Goal: Transaction & Acquisition: Purchase product/service

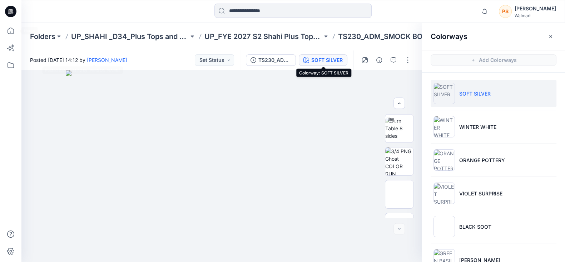
scroll to position [154, 0]
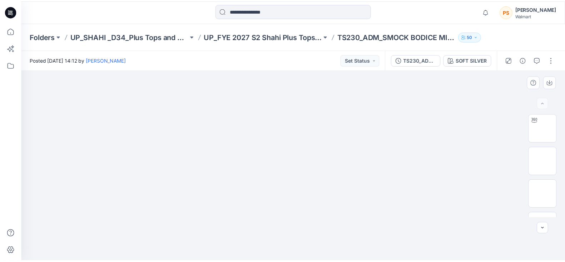
scroll to position [89, 0]
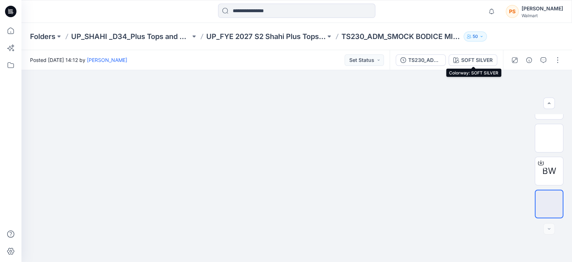
drag, startPoint x: 475, startPoint y: 63, endPoint x: 572, endPoint y: 55, distance: 97.2
click at [474, 63] on div "SOFT SILVER" at bounding box center [476, 60] width 31 height 8
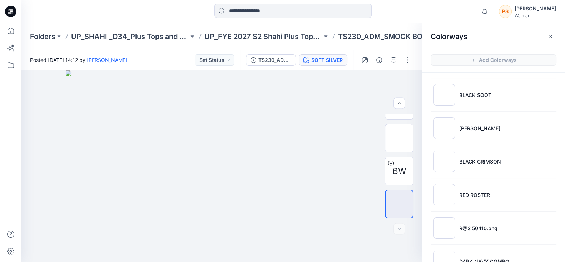
scroll to position [154, 0]
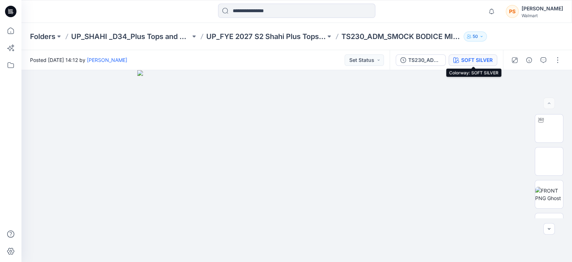
click at [468, 60] on div "SOFT SILVER" at bounding box center [476, 60] width 31 height 8
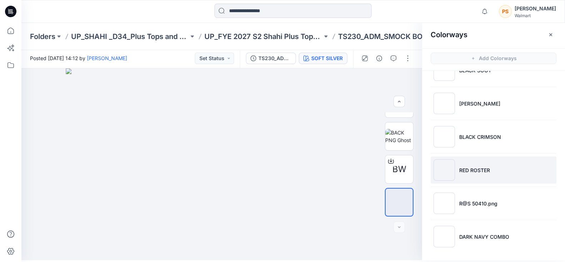
scroll to position [2, 0]
